Goal: Transaction & Acquisition: Purchase product/service

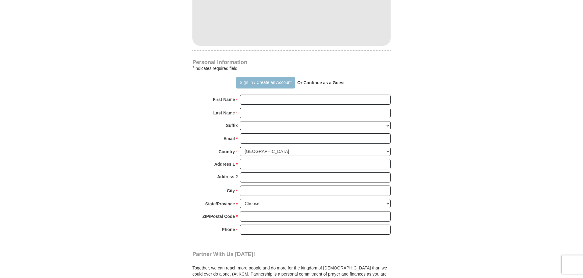
click at [265, 87] on button "Sign In / Create an Account" at bounding box center [265, 83] width 59 height 12
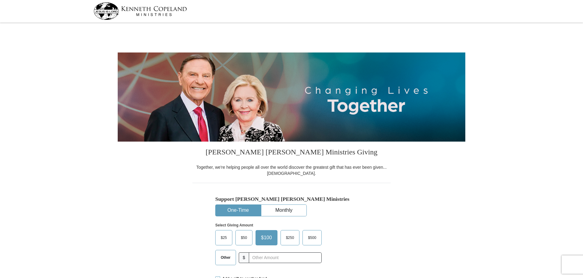
select select "[GEOGRAPHIC_DATA]"
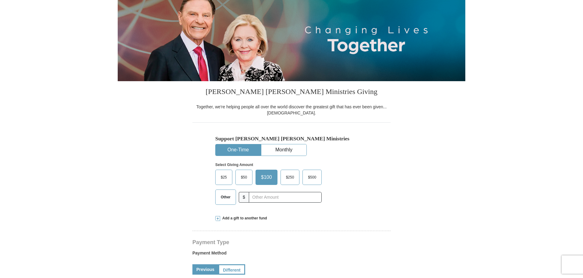
scroll to position [61, 0]
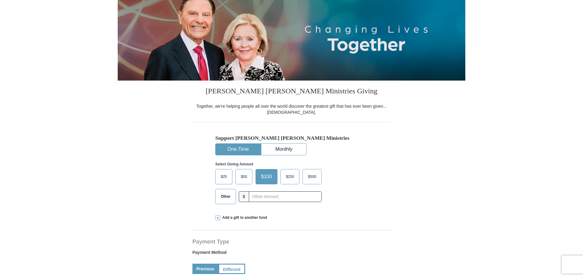
click at [226, 196] on span "Other" at bounding box center [226, 196] width 16 height 9
click at [0, 0] on input "Other" at bounding box center [0, 0] width 0 height 0
click at [268, 200] on input "text" at bounding box center [285, 196] width 68 height 11
type input "655"
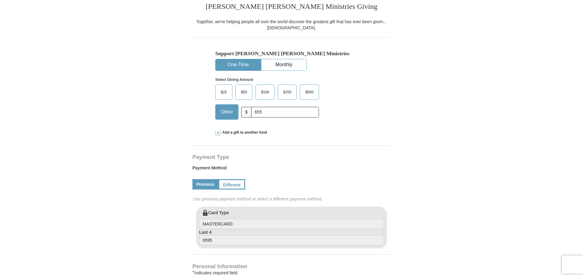
scroll to position [244, 0]
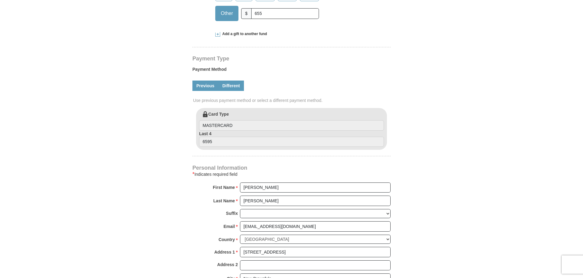
click at [229, 84] on link "Different" at bounding box center [231, 86] width 26 height 10
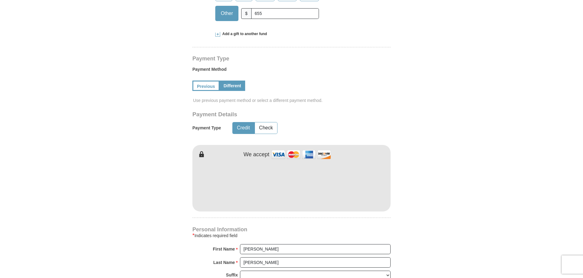
click at [273, 121] on div "Credit Check" at bounding box center [255, 128] width 68 height 16
click at [269, 131] on button "Check" at bounding box center [266, 127] width 22 height 11
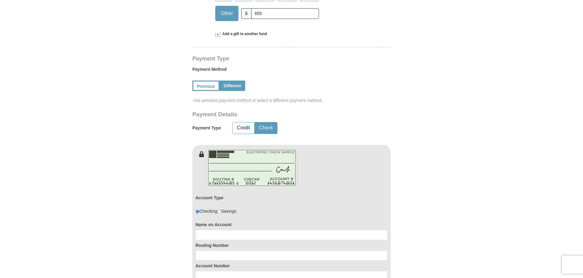
scroll to position [336, 0]
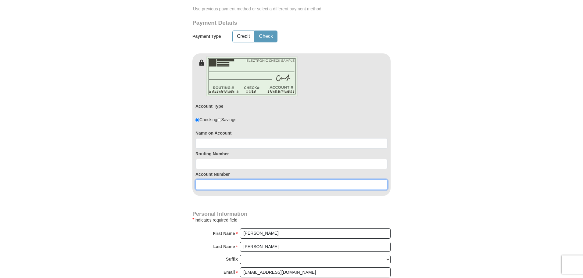
click at [228, 189] on input at bounding box center [292, 184] width 192 height 10
paste input "246755014"
type input "246755014"
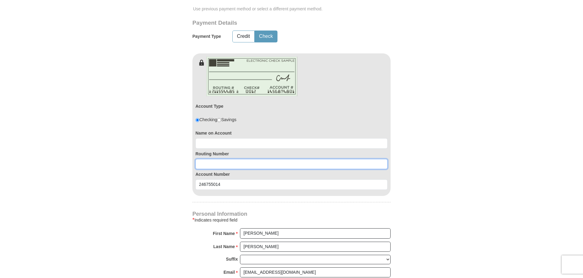
click at [208, 167] on input at bounding box center [292, 164] width 192 height 10
type input "314089681"
click at [233, 146] on input at bounding box center [292, 143] width 192 height 10
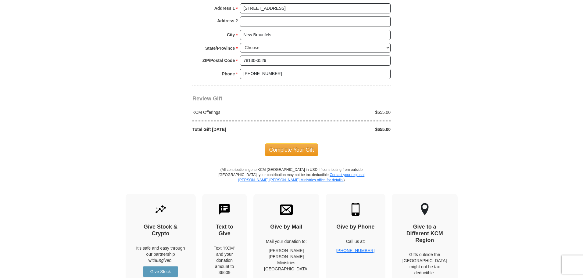
scroll to position [641, 0]
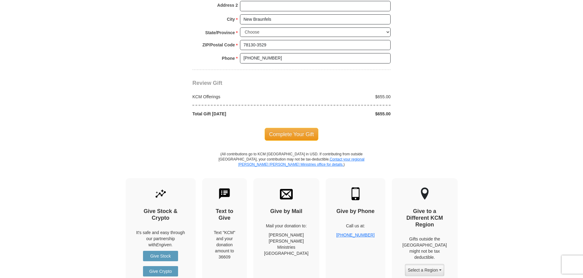
type input "[PERSON_NAME]"
click at [293, 137] on span "Complete Your Gift" at bounding box center [292, 134] width 54 height 13
